Goal: Transaction & Acquisition: Obtain resource

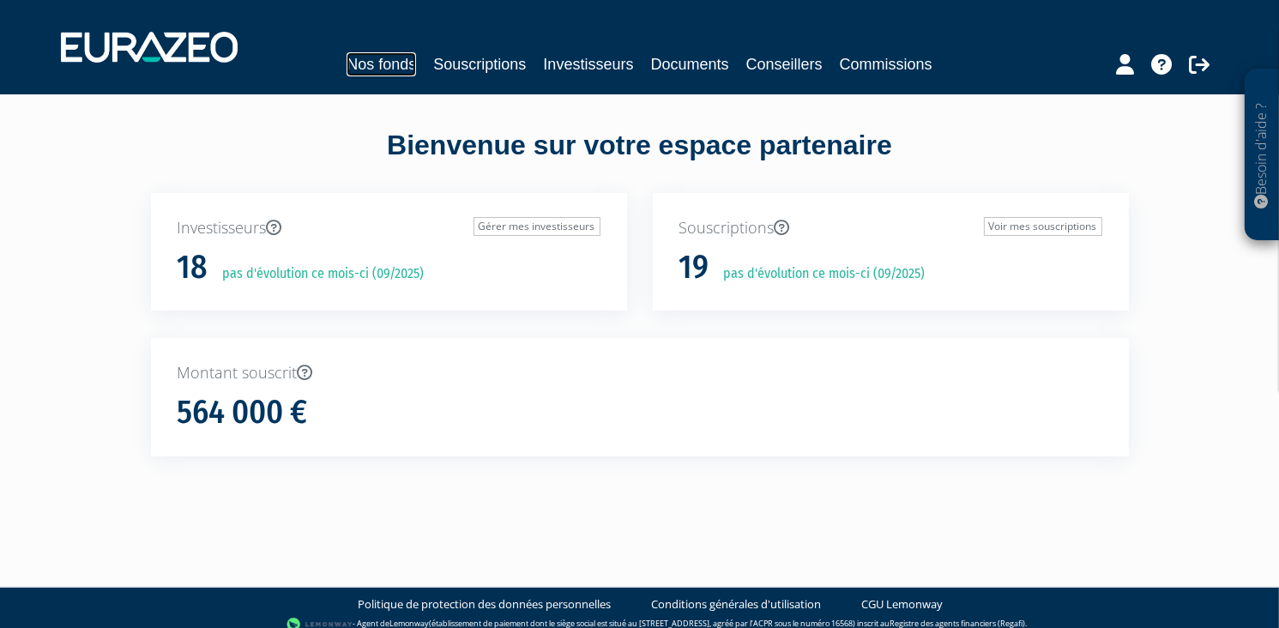
click at [392, 63] on link "Nos fonds" at bounding box center [382, 64] width 70 height 24
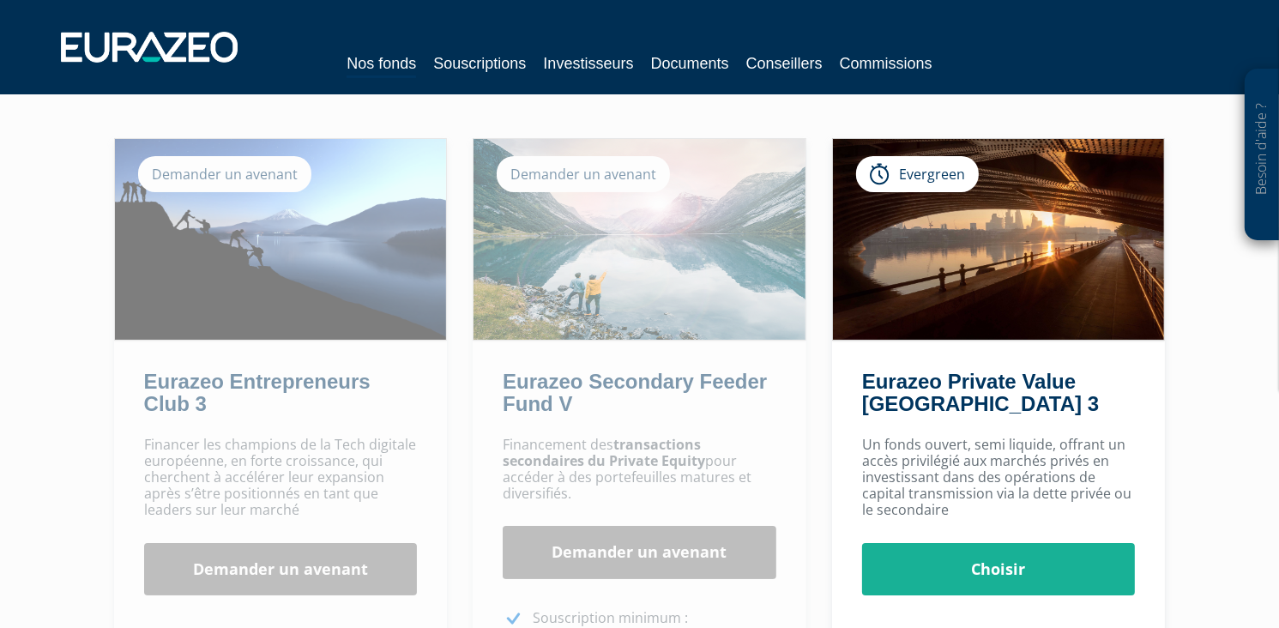
scroll to position [31, 0]
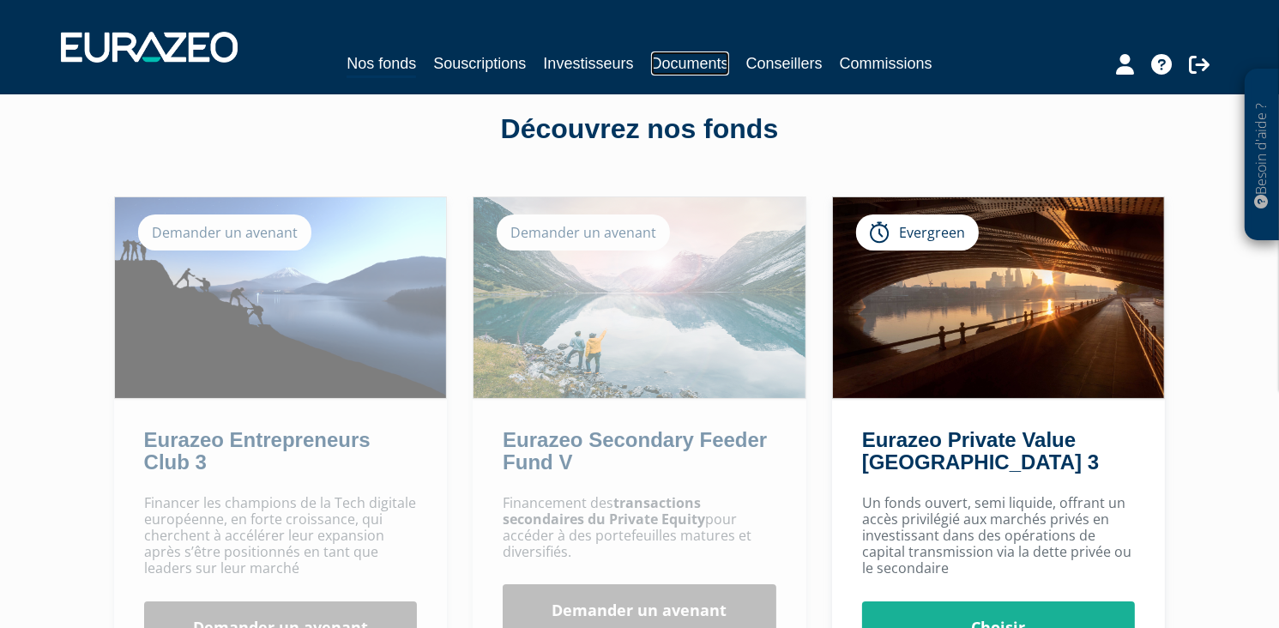
click at [678, 63] on link "Documents" at bounding box center [690, 63] width 78 height 24
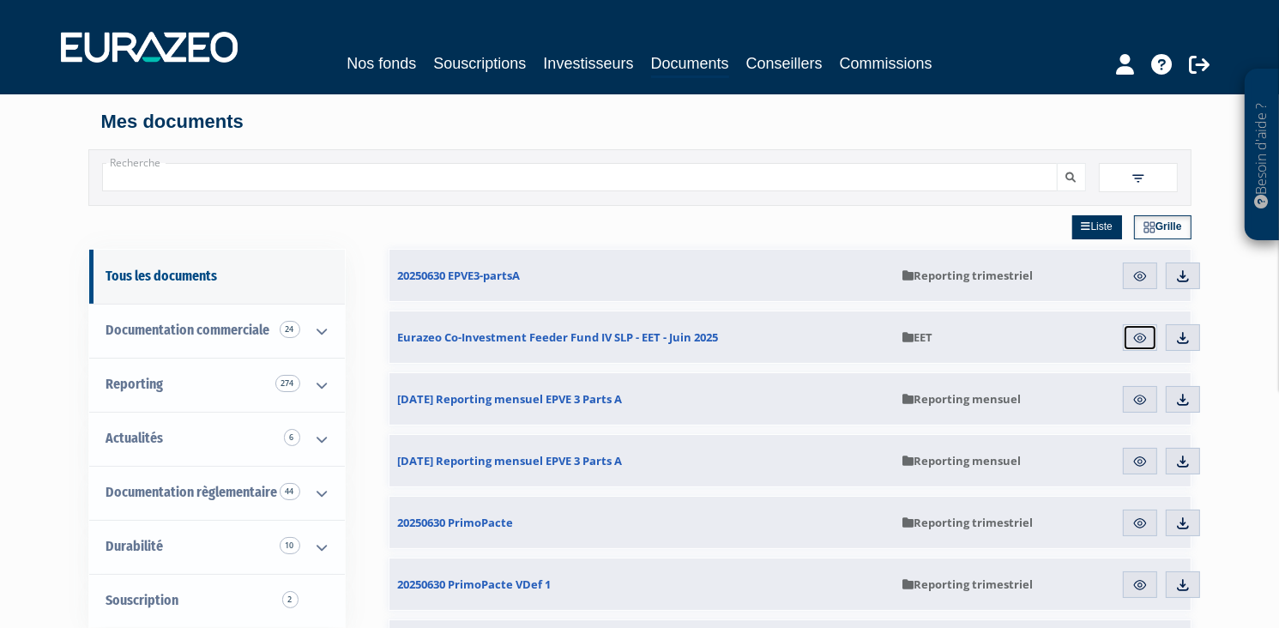
click at [1146, 338] on img at bounding box center [1140, 337] width 15 height 15
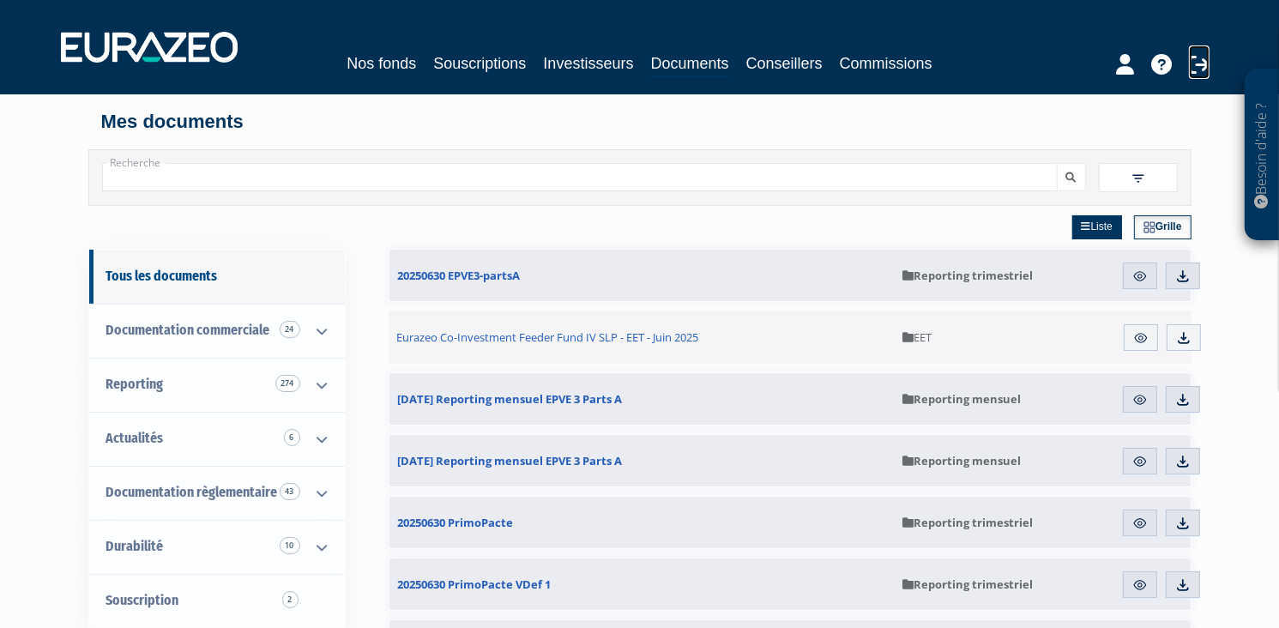
click at [1199, 65] on icon at bounding box center [1199, 64] width 21 height 21
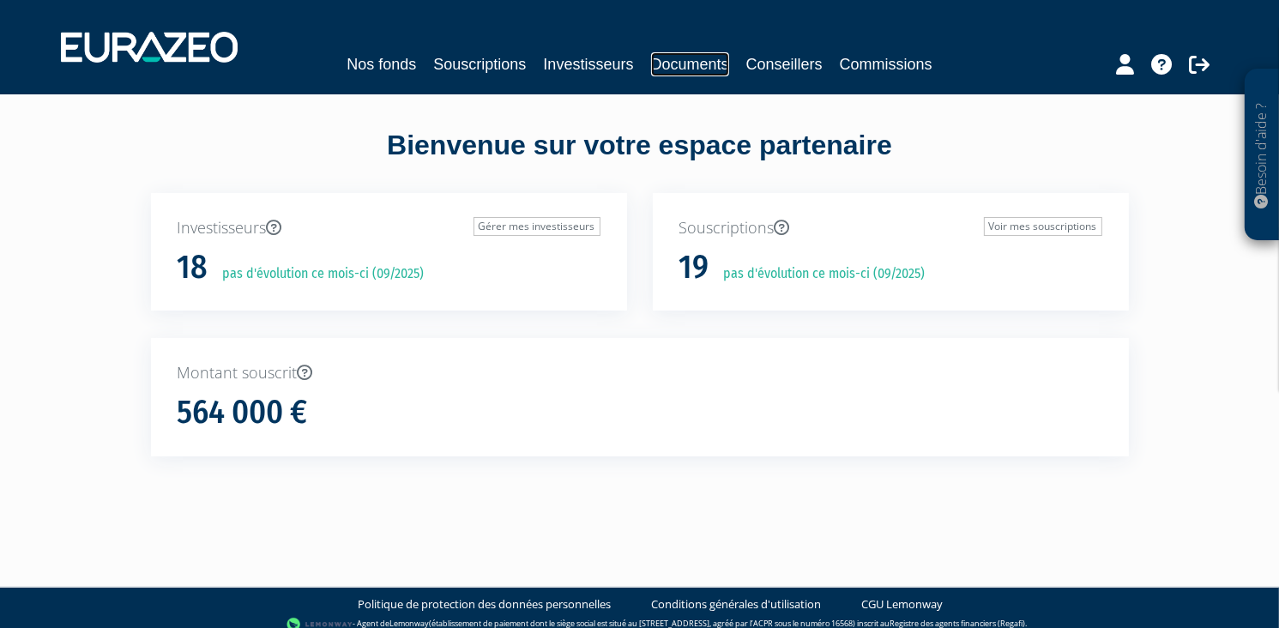
click at [725, 66] on link "Documents" at bounding box center [690, 64] width 78 height 24
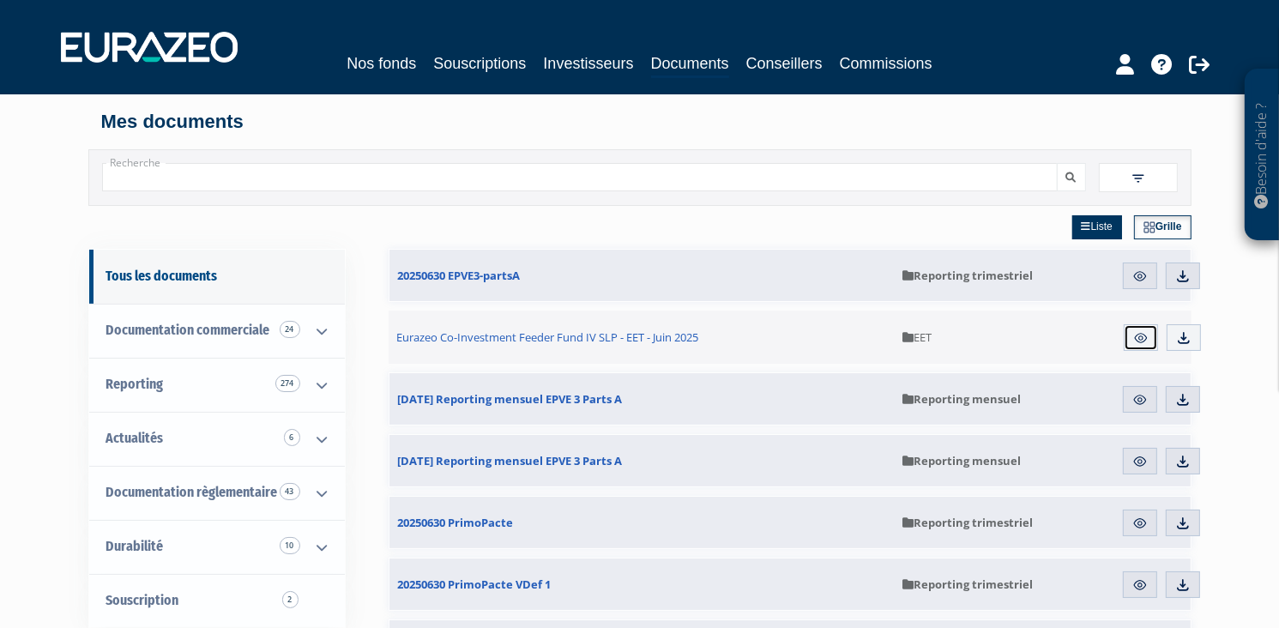
click at [1138, 335] on img at bounding box center [1141, 337] width 15 height 15
click at [1184, 336] on img at bounding box center [1183, 337] width 15 height 15
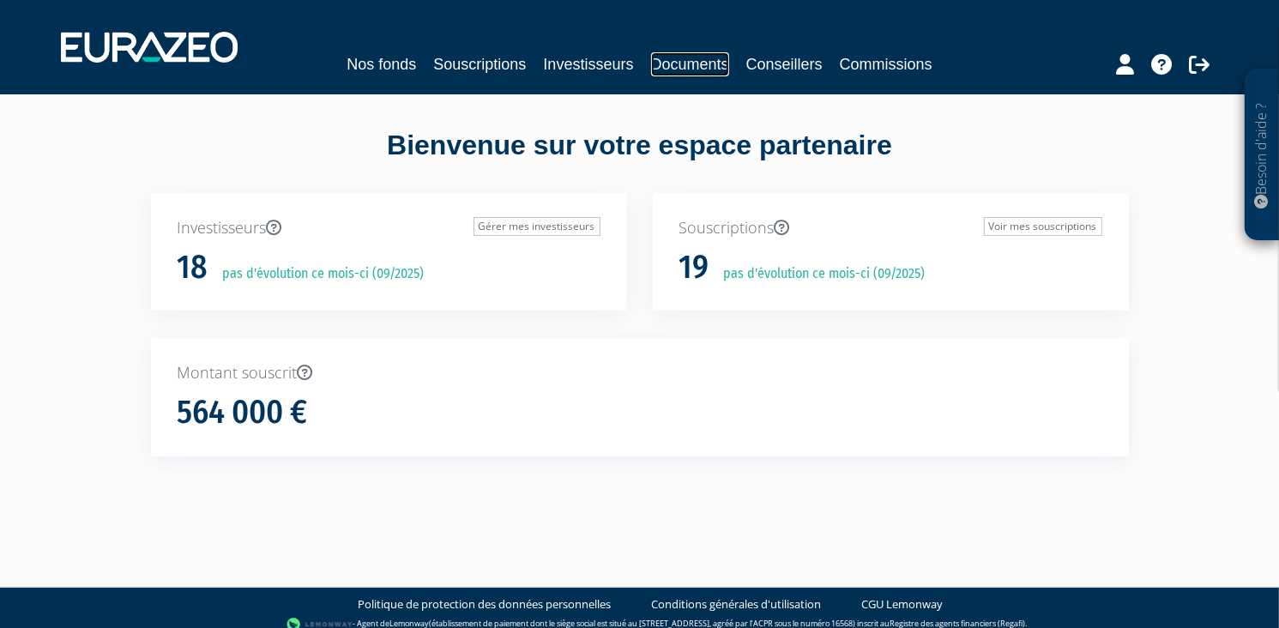
click at [697, 68] on link "Documents" at bounding box center [690, 64] width 78 height 24
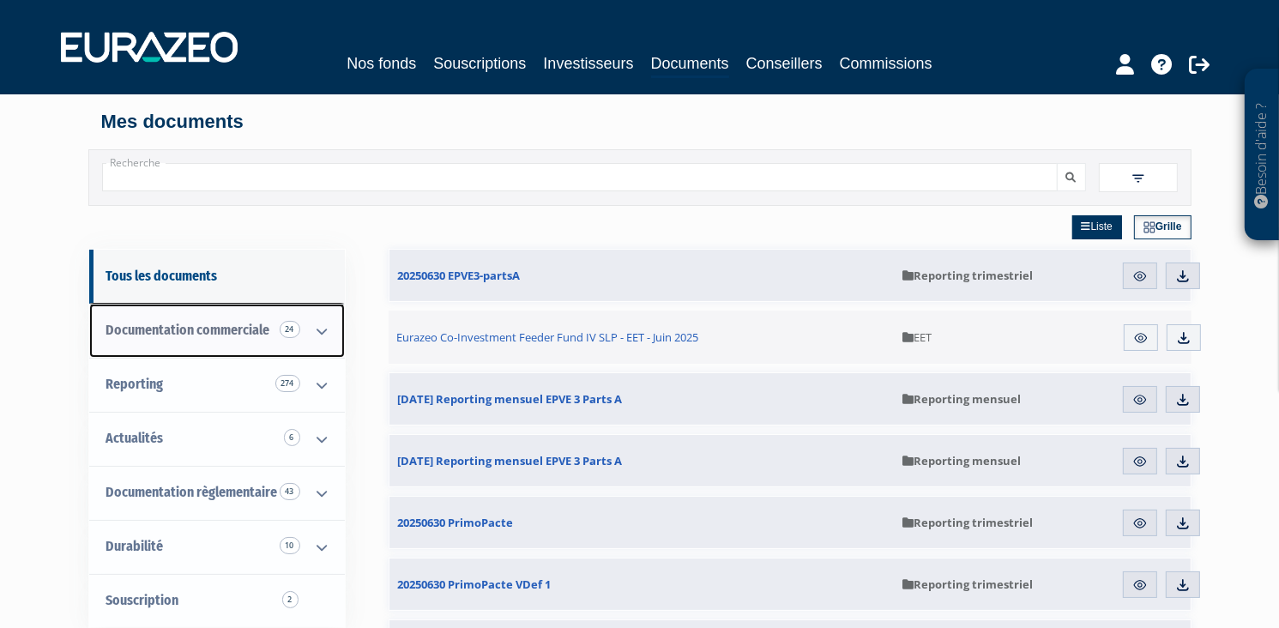
click at [322, 327] on icon at bounding box center [322, 331] width 45 height 53
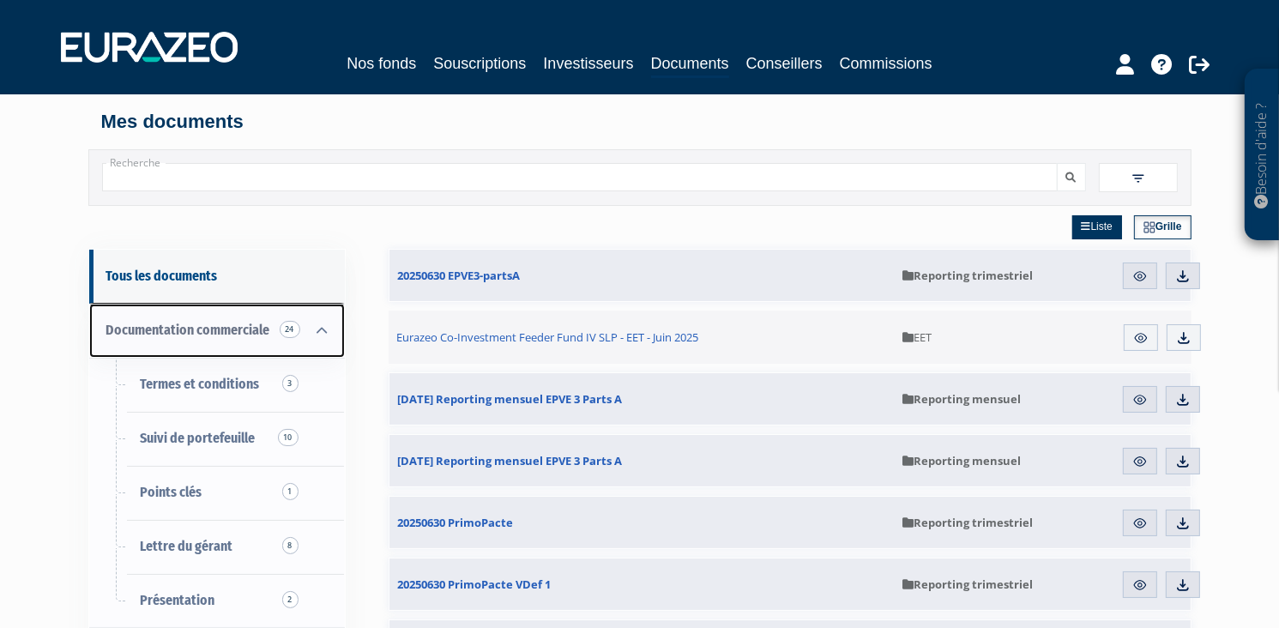
scroll to position [86, 0]
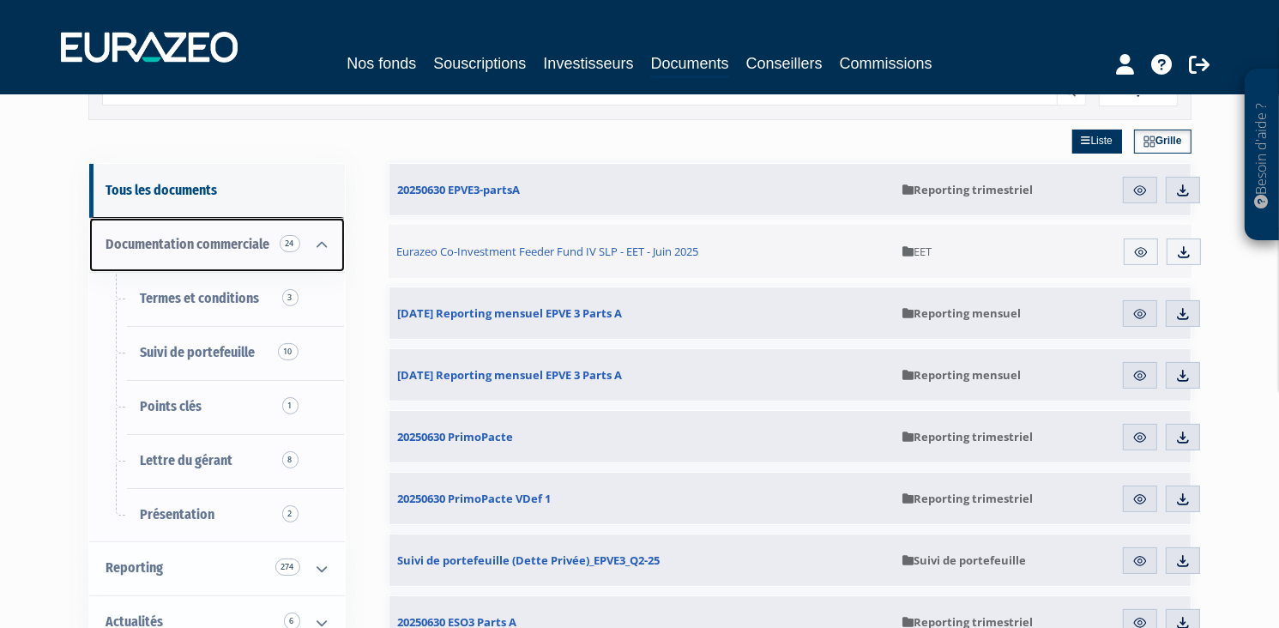
click at [290, 243] on span "24" at bounding box center [290, 243] width 21 height 17
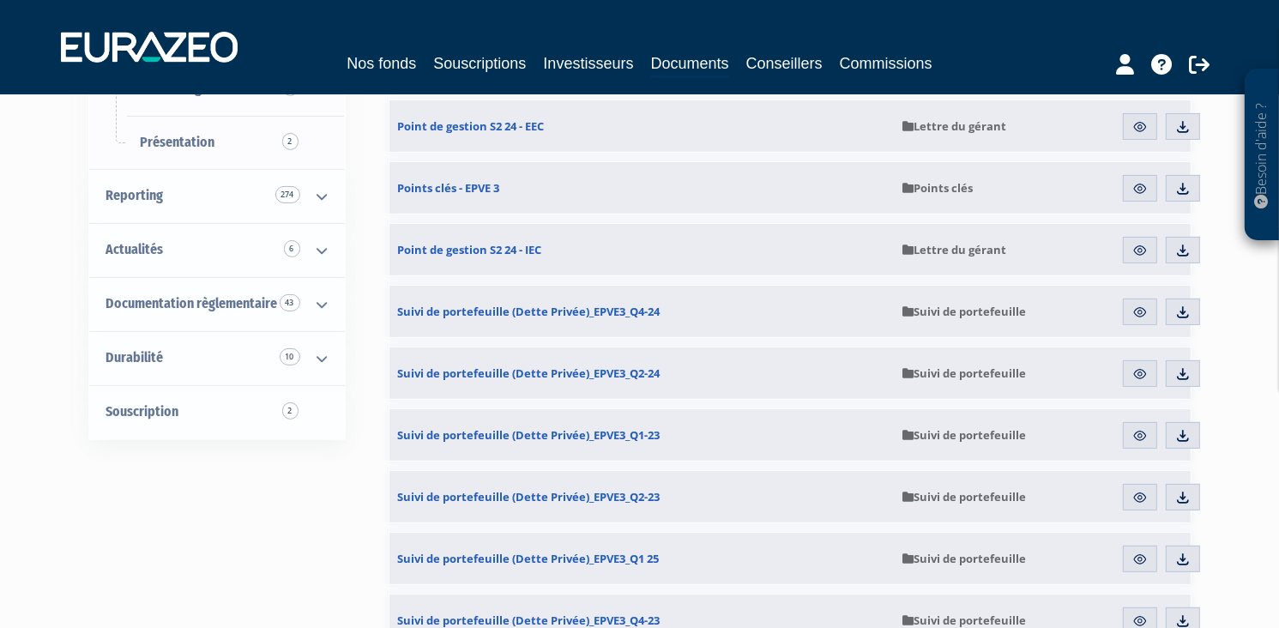
scroll to position [429, 0]
